Goal: Task Accomplishment & Management: Use online tool/utility

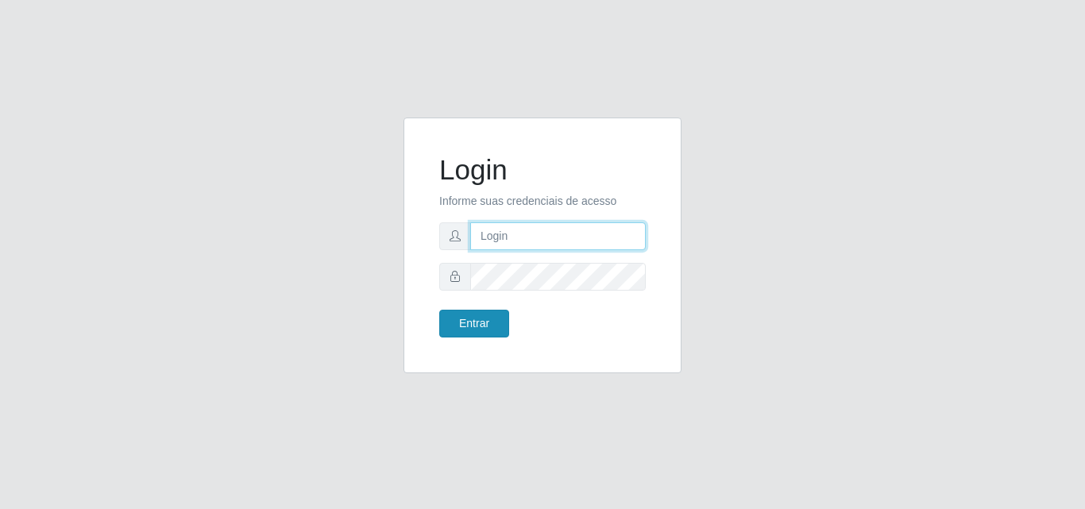
type input "[EMAIL_ADDRESS][DOMAIN_NAME]"
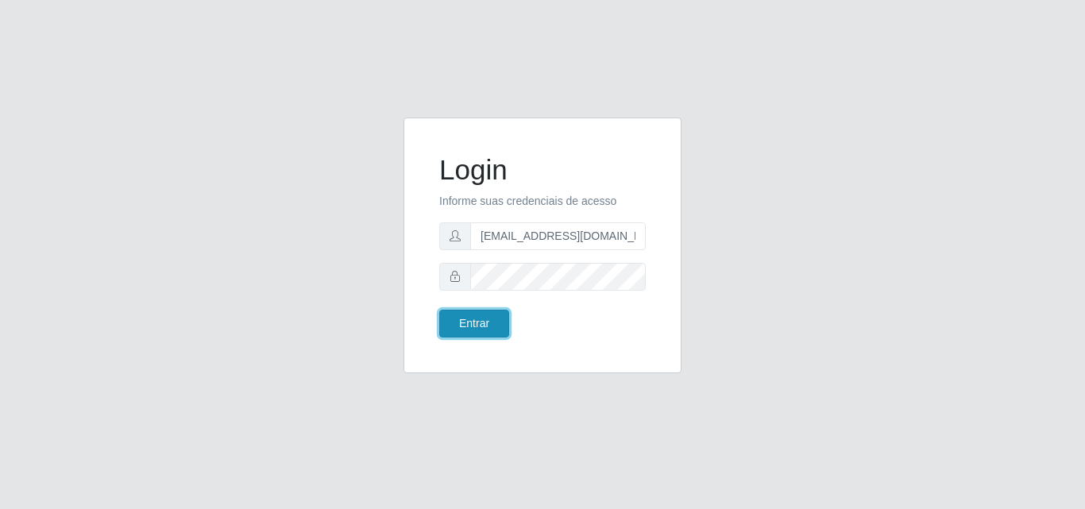
click at [466, 320] on button "Entrar" at bounding box center [474, 324] width 70 height 28
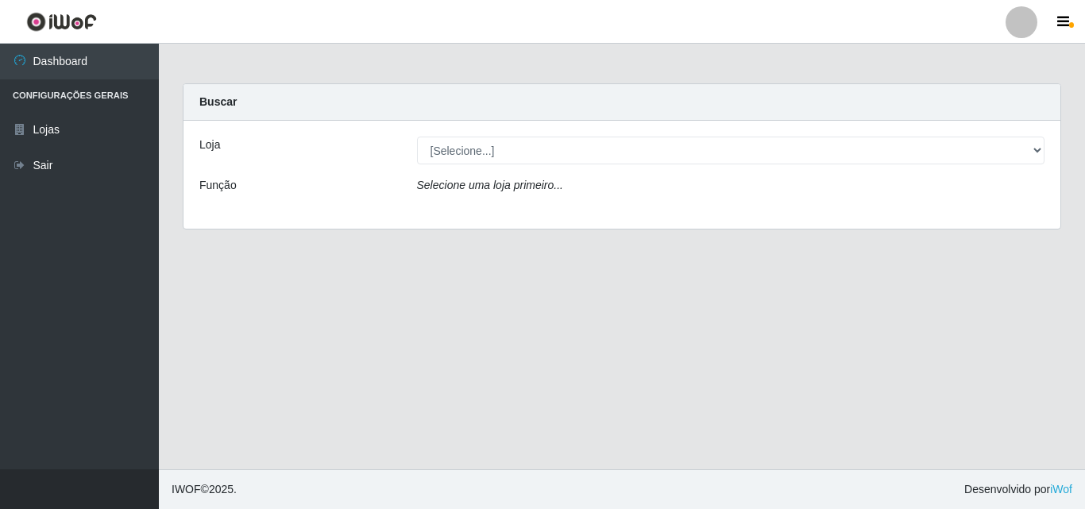
click at [1047, 152] on div "[Selecione...] Rede Potiguar 1 - Macaíba" at bounding box center [731, 151] width 652 height 28
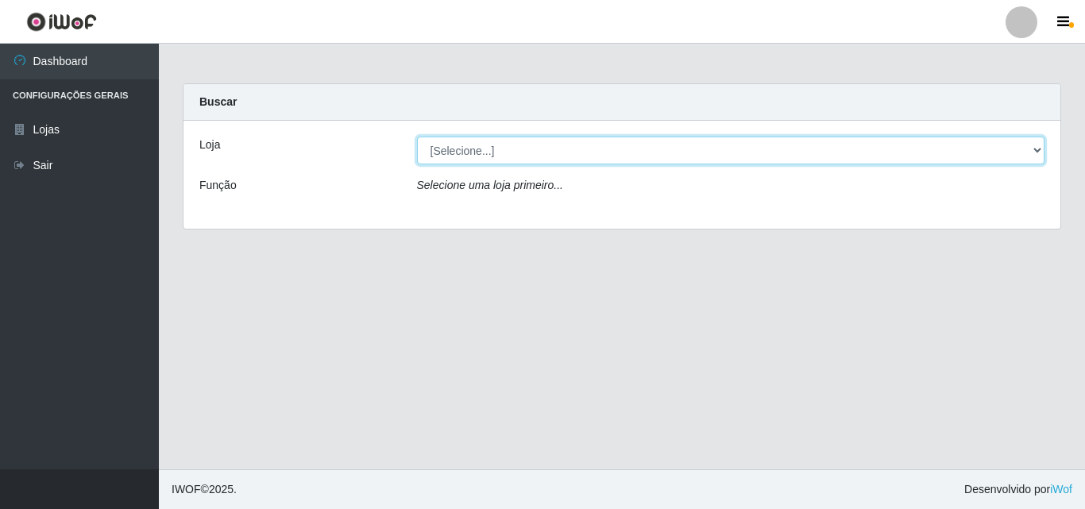
click at [1033, 151] on select "[Selecione...] Rede Potiguar 1 - Macaíba" at bounding box center [731, 151] width 628 height 28
click at [1044, 141] on select "[Selecione...] Rede Potiguar 1 - Macaíba" at bounding box center [731, 151] width 628 height 28
select select "100"
click at [417, 137] on select "[Selecione...] Rede Potiguar 1 - Macaíba" at bounding box center [731, 151] width 628 height 28
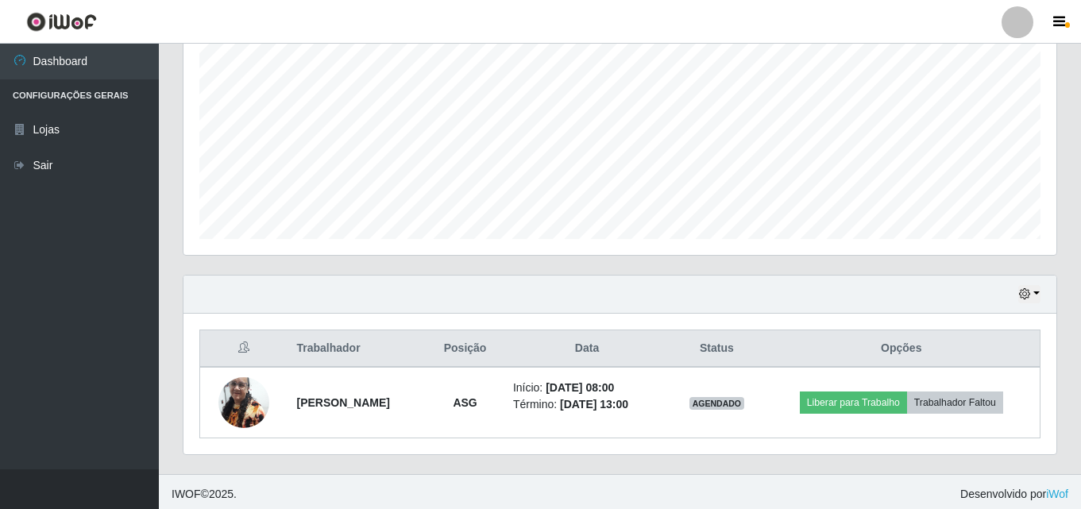
scroll to position [334, 0]
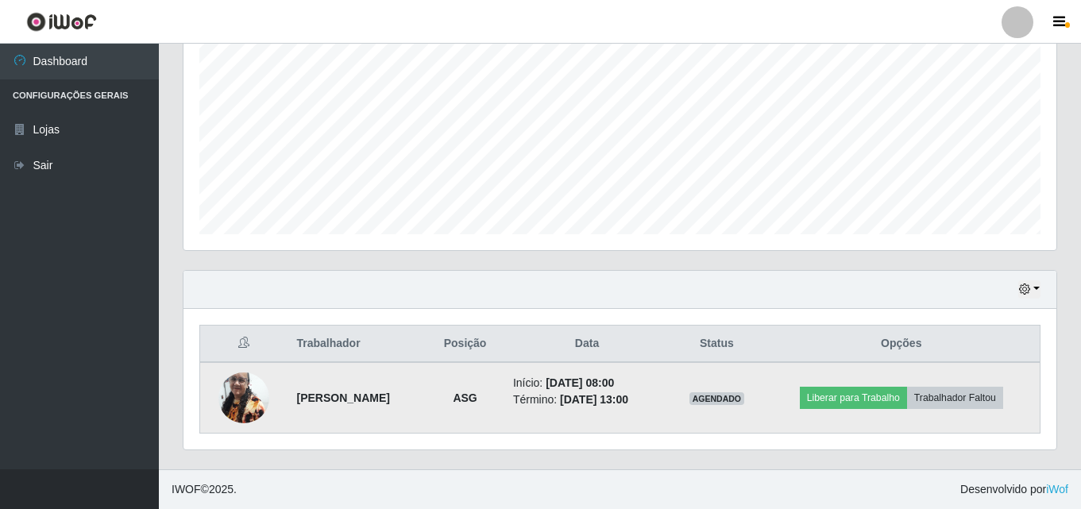
click at [253, 395] on img at bounding box center [243, 398] width 51 height 68
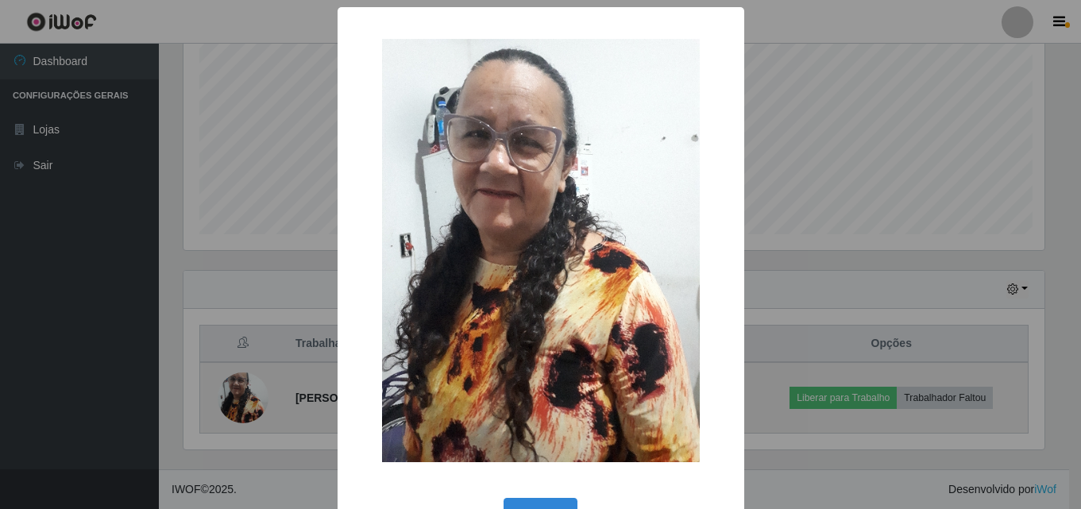
scroll to position [330, 865]
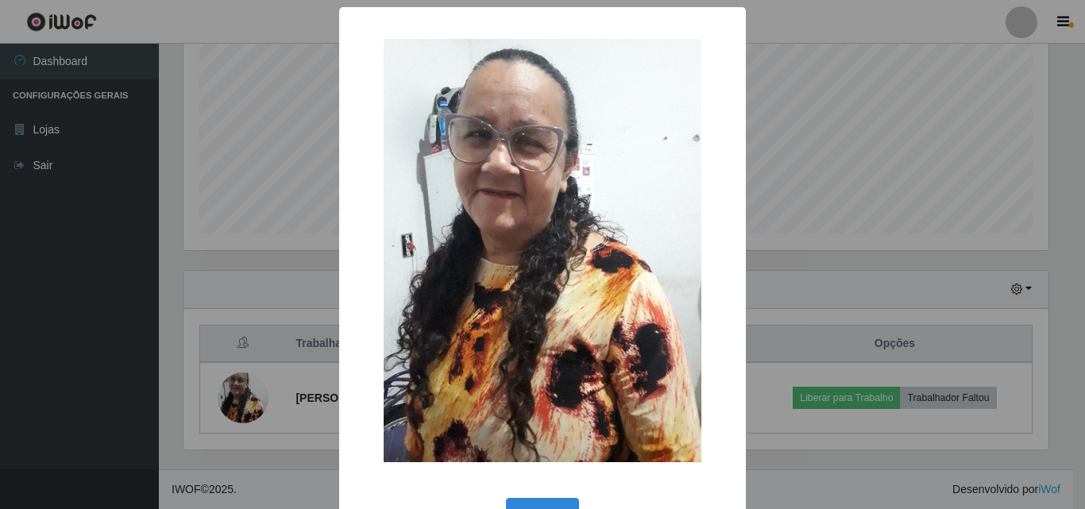
click at [821, 118] on div "× OK Cancel" at bounding box center [542, 254] width 1085 height 509
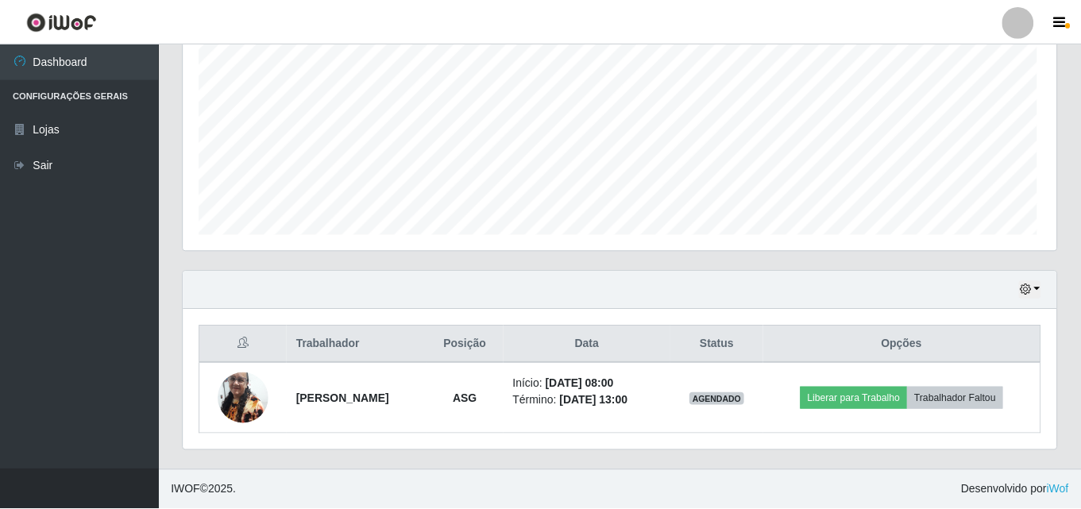
scroll to position [330, 873]
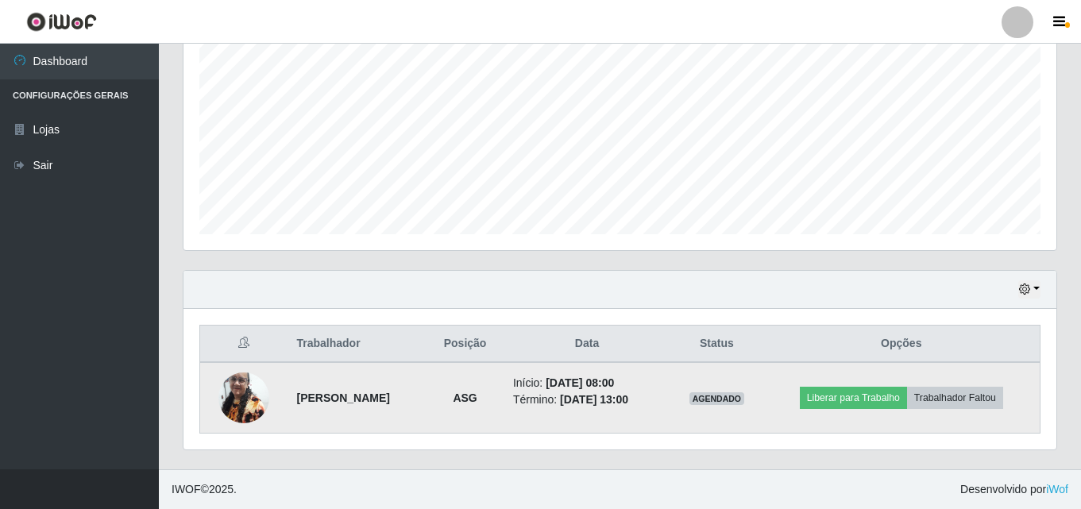
click at [241, 406] on img at bounding box center [243, 398] width 51 height 68
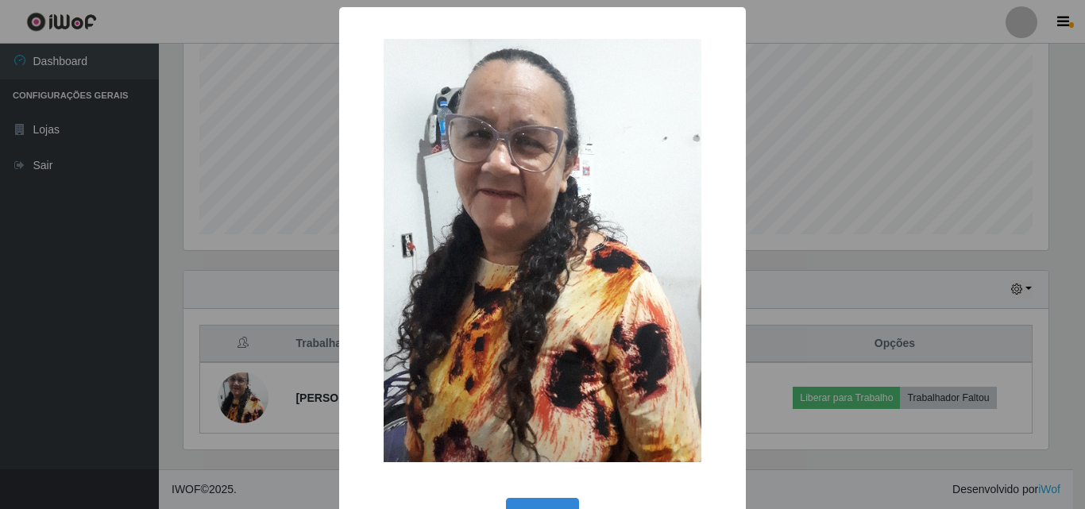
click at [824, 118] on div "× OK Cancel" at bounding box center [542, 254] width 1085 height 509
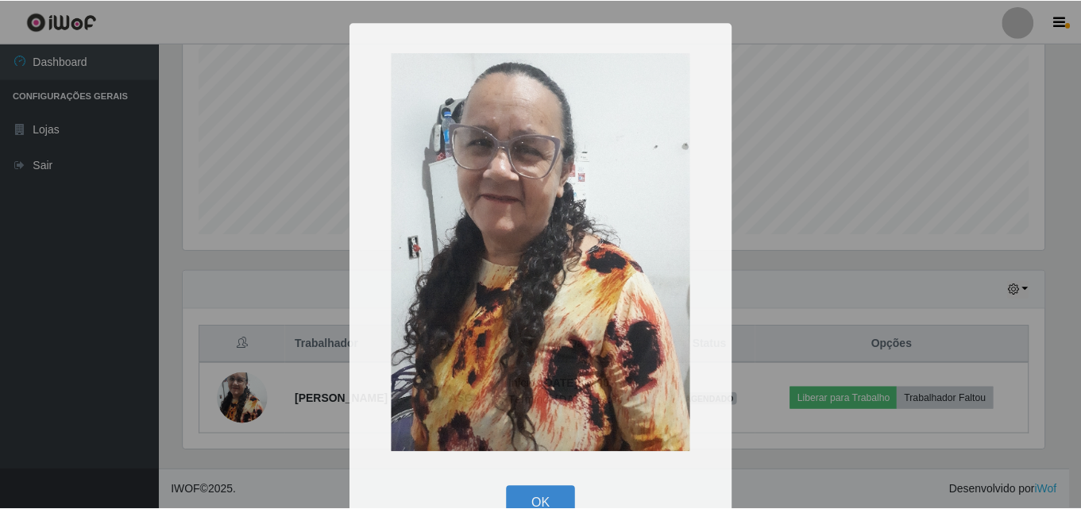
scroll to position [330, 873]
